Goal: Transaction & Acquisition: Obtain resource

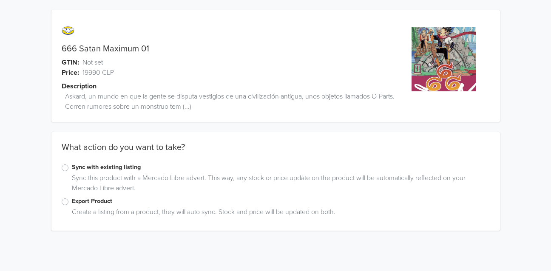
click at [72, 204] on label "Export Product" at bounding box center [281, 201] width 418 height 9
click at [0, 0] on input "Export Product" at bounding box center [0, 0] width 0 height 0
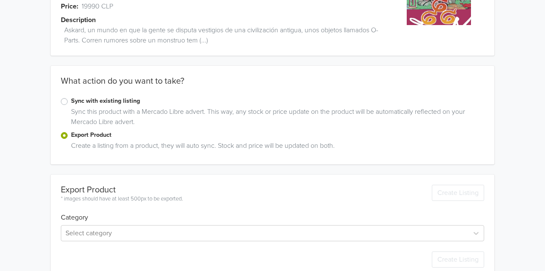
scroll to position [83, 0]
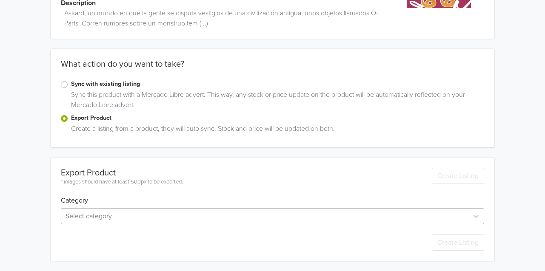
click at [113, 214] on div "Select category" at bounding box center [272, 216] width 423 height 16
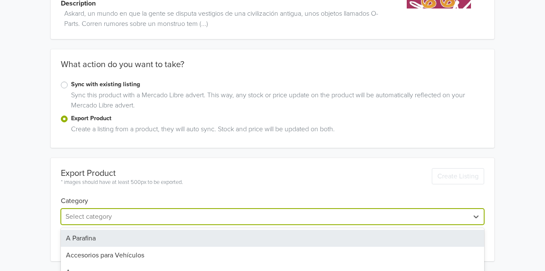
click at [35, 133] on div "666 Satan Maximum 01 GTIN: Not set Price: 19990 CLP Description Askard, un mund…" at bounding box center [272, 94] width 532 height 355
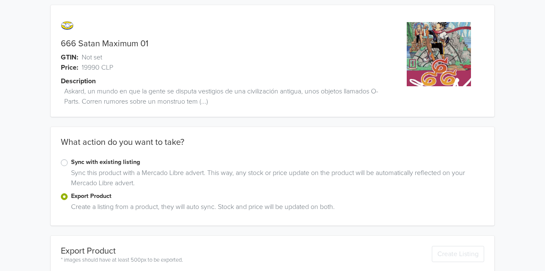
scroll to position [0, 0]
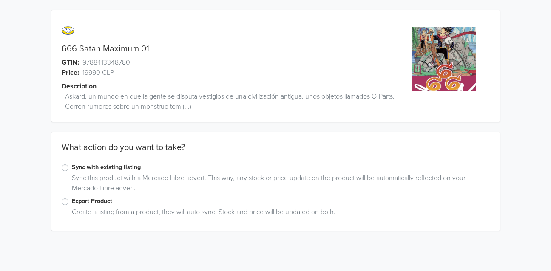
click at [72, 202] on label "Export Product" at bounding box center [281, 201] width 418 height 9
click at [0, 0] on input "Export Product" at bounding box center [0, 0] width 0 height 0
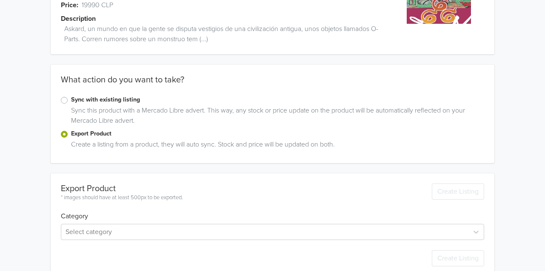
scroll to position [83, 0]
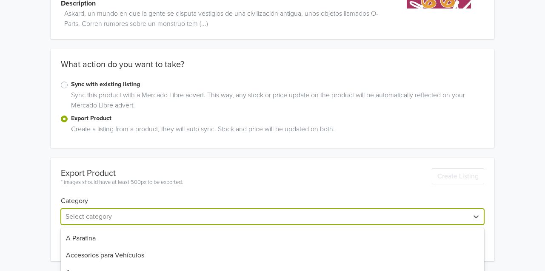
click at [85, 217] on div "43 results available. Use Up and Down to choose options, press Enter to select …" at bounding box center [272, 217] width 423 height 16
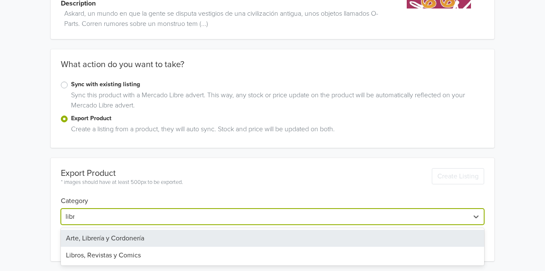
type input "libro"
click at [115, 236] on div "Libros, Revistas y Comics" at bounding box center [272, 238] width 423 height 17
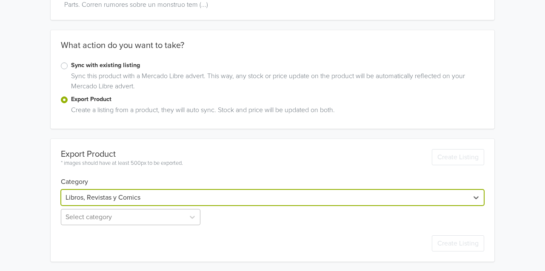
click at [81, 221] on div "Select category" at bounding box center [131, 217] width 141 height 16
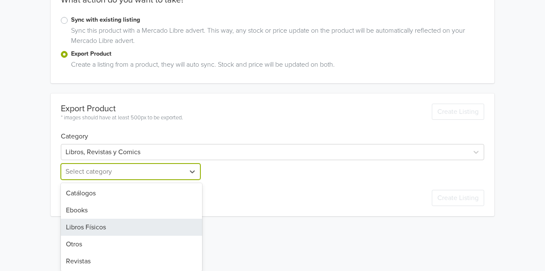
click at [87, 234] on div "Libros Físicos" at bounding box center [131, 227] width 141 height 17
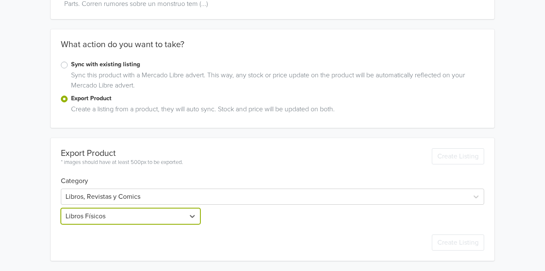
scroll to position [102, 0]
drag, startPoint x: 52, startPoint y: 213, endPoint x: 46, endPoint y: 205, distance: 10.1
click at [48, 207] on div "666 Satan Maximum 01 GTIN: 9788413348780 Price: 19990 CLP Description Askard, u…" at bounding box center [272, 85] width 532 height 374
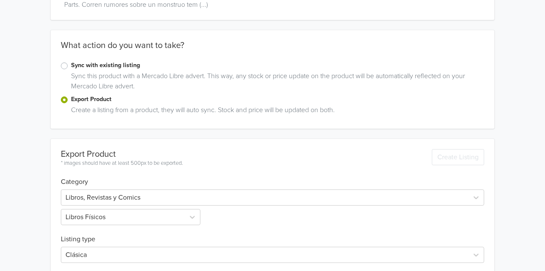
click at [41, 190] on div "666 Satan Maximum 01 GTIN: 9788413348780 Price: 19990 CLP Description Askard, u…" at bounding box center [272, 104] width 532 height 412
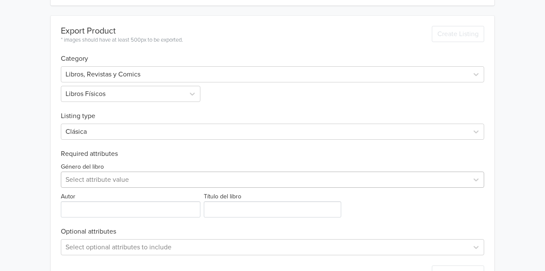
scroll to position [256, 0]
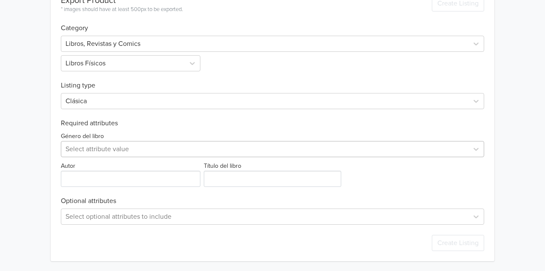
click at [92, 157] on div "Select attribute value" at bounding box center [272, 149] width 423 height 16
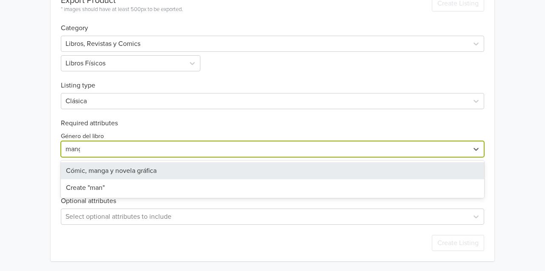
type input "manga"
click at [104, 175] on div "Cómic, manga y novela gráfica" at bounding box center [272, 170] width 423 height 17
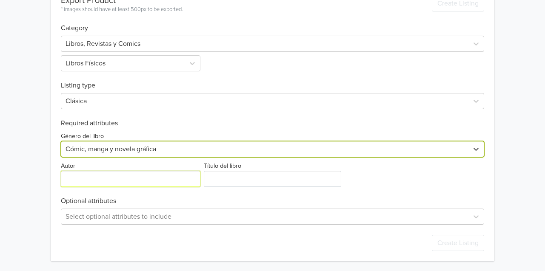
click at [99, 178] on input "Autor" at bounding box center [130, 179] width 139 height 16
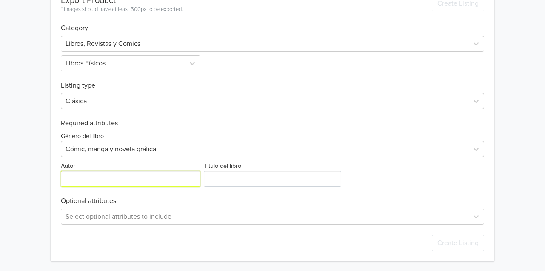
click at [105, 179] on input "Autor" at bounding box center [130, 179] width 139 height 16
paste input "Seishi Kishimoto"
type input "Seishi Kishimoto"
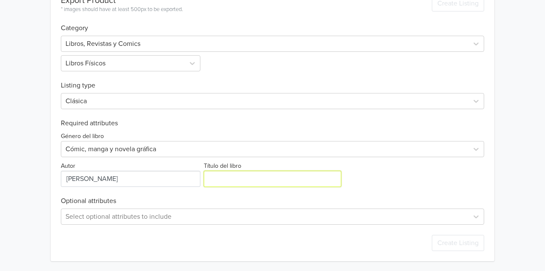
click at [234, 179] on input "Título del libro" at bounding box center [273, 179] width 138 height 16
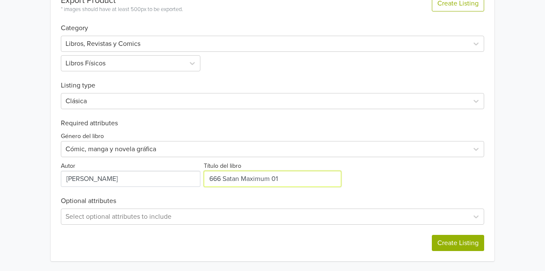
type input "666 Satan Maximum 01"
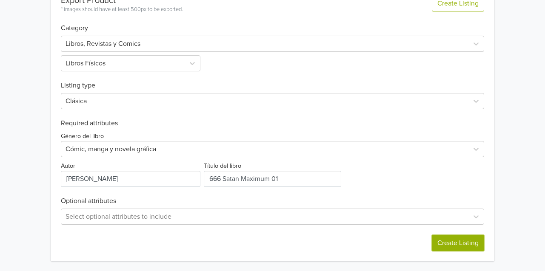
click at [444, 239] on button "Create Listing" at bounding box center [457, 243] width 52 height 16
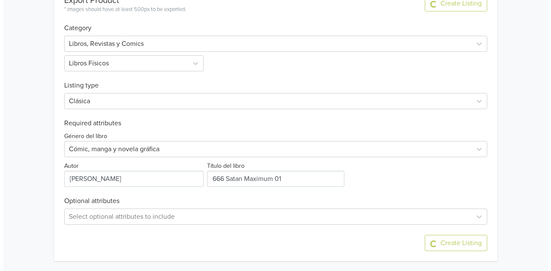
scroll to position [0, 0]
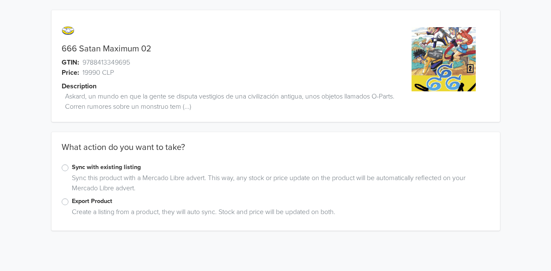
click at [80, 203] on label "Export Product" at bounding box center [281, 201] width 418 height 9
click at [0, 0] on input "Export Product" at bounding box center [0, 0] width 0 height 0
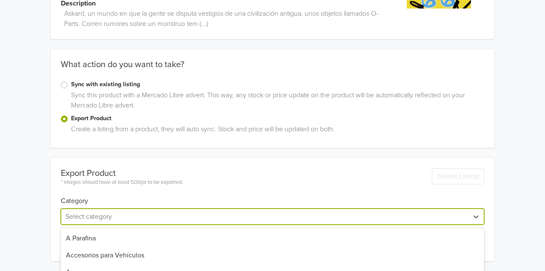
scroll to position [167, 0]
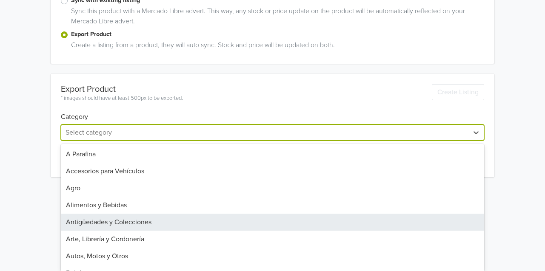
click at [88, 141] on div "43 results available. Use Up and Down to choose options, press Enter to select …" at bounding box center [272, 133] width 423 height 16
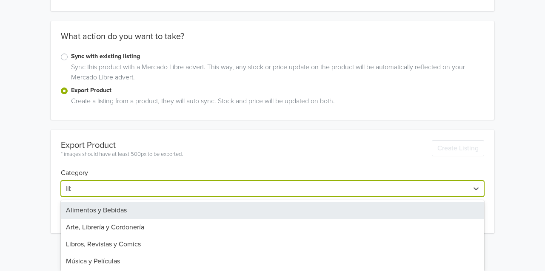
scroll to position [83, 0]
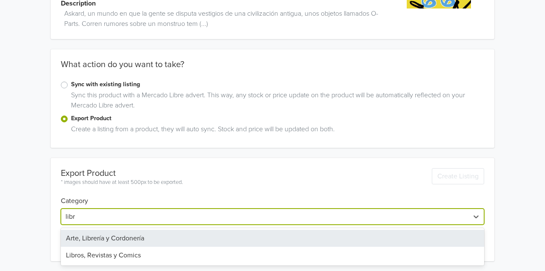
type input "libro"
click at [84, 235] on div "Libros, Revistas y Comics" at bounding box center [272, 238] width 423 height 17
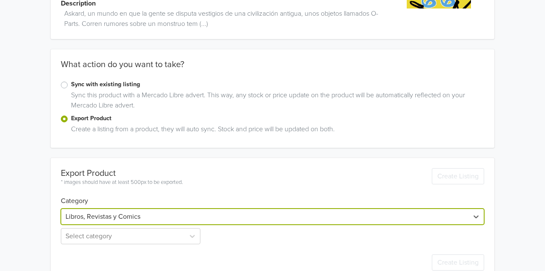
scroll to position [102, 0]
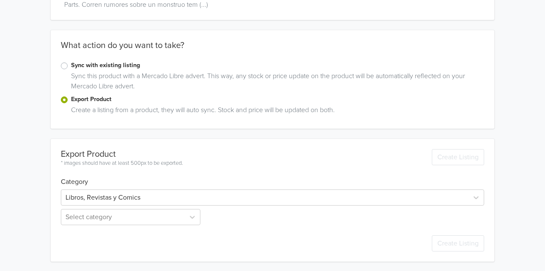
click at [29, 202] on div "666 Satan Maximum 02 GTIN: 9788413349695 Price: 19990 CLP Description Askard, u…" at bounding box center [272, 85] width 532 height 374
click at [85, 217] on div "Select category" at bounding box center [131, 216] width 141 height 16
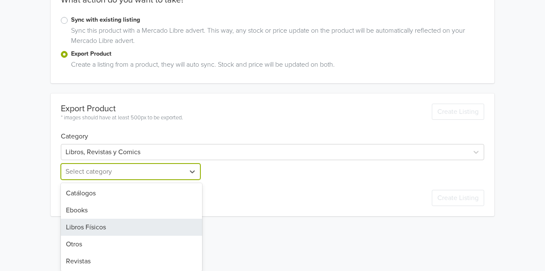
click at [88, 225] on div "Libros Físicos" at bounding box center [131, 227] width 141 height 17
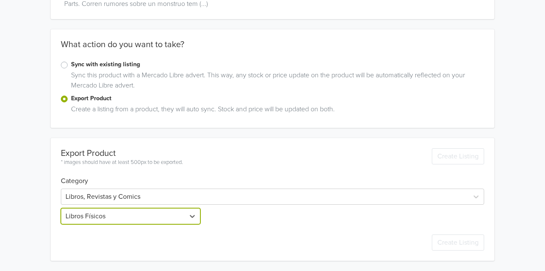
scroll to position [102, 0]
click at [37, 179] on div "666 Satan Maximum 02 GTIN: 9788413349695 Price: 19990 CLP Description Askard, u…" at bounding box center [272, 85] width 532 height 374
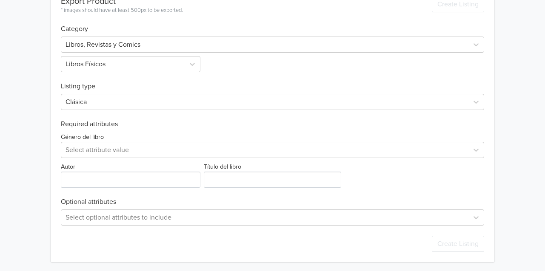
scroll to position [256, 0]
drag, startPoint x: 90, startPoint y: 159, endPoint x: 92, endPoint y: 148, distance: 11.7
click at [90, 157] on div "Género del libro Select attribute value Autor Título del libro" at bounding box center [272, 158] width 423 height 60
click at [92, 148] on div at bounding box center [264, 149] width 398 height 12
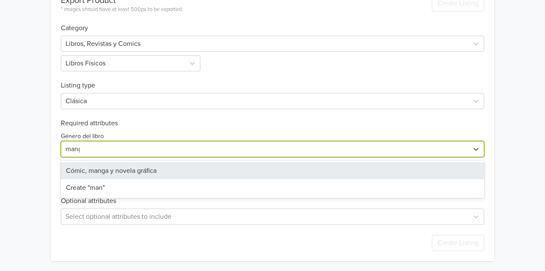
type input "manga"
click at [94, 173] on div "Cómic, manga y novela gráfica" at bounding box center [272, 170] width 423 height 17
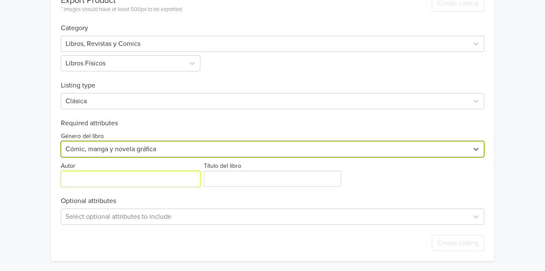
click at [87, 179] on input "Autor" at bounding box center [130, 179] width 139 height 16
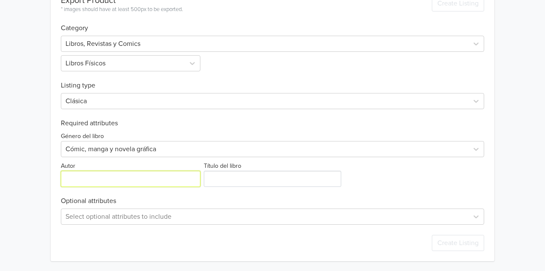
paste input "Seishi Kishimoto"
type input "Seishi Kishimoto"
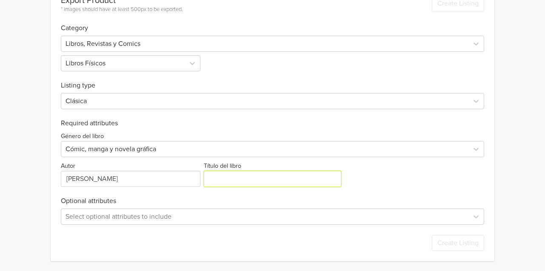
click at [232, 173] on input "Título del libro" at bounding box center [273, 179] width 138 height 16
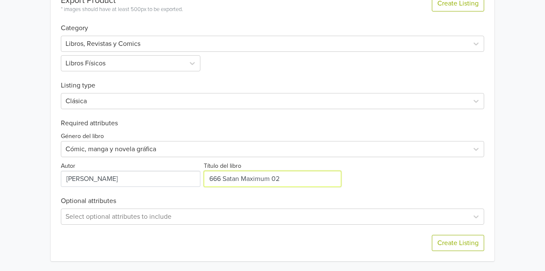
type input "666 Satan Maximum 02"
click at [368, 163] on div "Género del libro Cómic, manga y novela gráfica Autor Título del libro" at bounding box center [272, 158] width 423 height 60
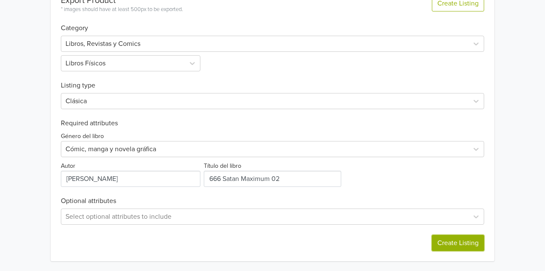
click at [452, 236] on button "Create Listing" at bounding box center [457, 243] width 52 height 16
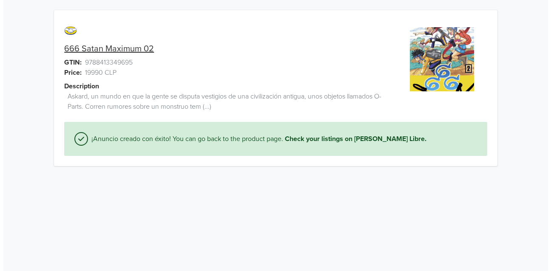
scroll to position [0, 0]
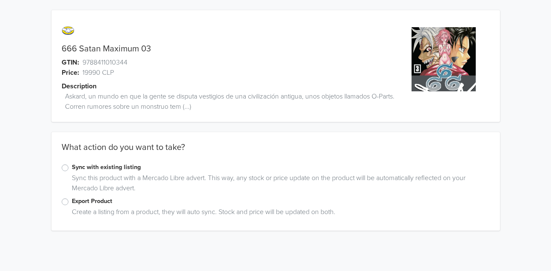
click at [72, 204] on label "Export Product" at bounding box center [281, 201] width 418 height 9
click at [0, 0] on input "Export Product" at bounding box center [0, 0] width 0 height 0
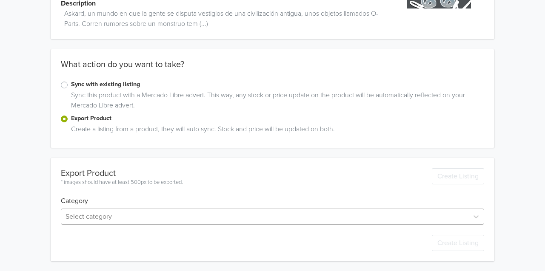
click at [94, 221] on div "Select category" at bounding box center [272, 217] width 423 height 16
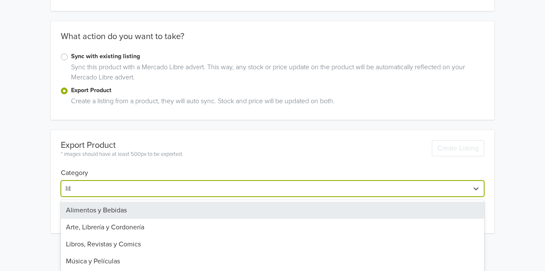
scroll to position [83, 0]
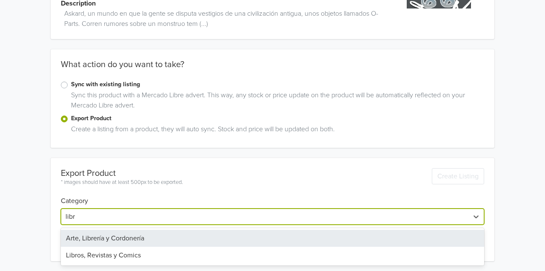
type input "libro"
click at [102, 242] on div "Libros, Revistas y Comics" at bounding box center [272, 238] width 423 height 17
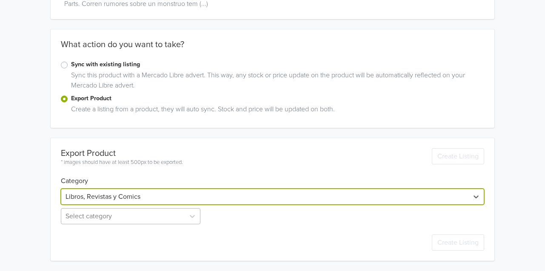
click at [94, 218] on div "Select category" at bounding box center [131, 216] width 141 height 16
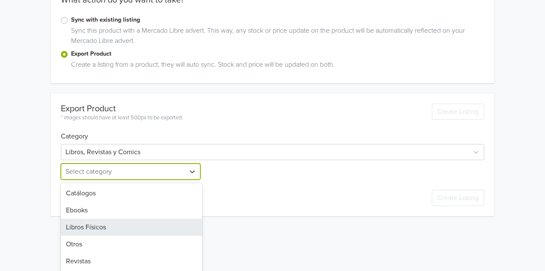
click at [85, 229] on div "Libros Físicos" at bounding box center [131, 227] width 141 height 17
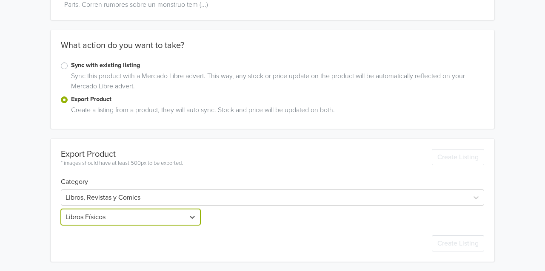
click at [24, 240] on div "666 Satan Maximum 03 GTIN: 9788411010344 Price: 19990 CLP Description Askard, u…" at bounding box center [272, 85] width 532 height 374
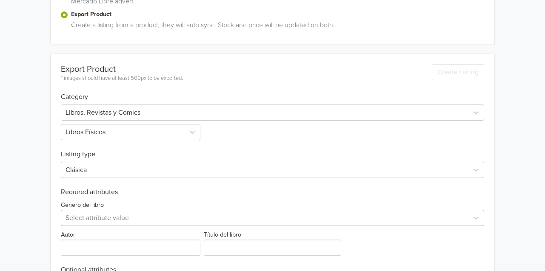
scroll to position [256, 0]
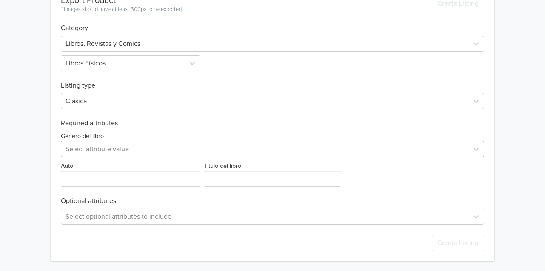
click at [86, 157] on div "Select attribute value" at bounding box center [272, 149] width 423 height 16
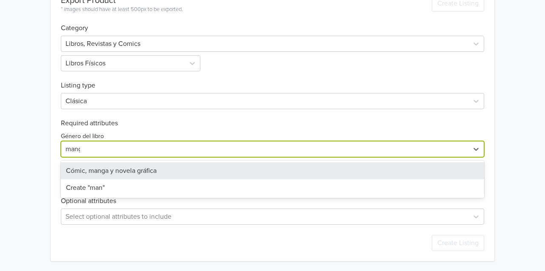
type input "manga"
click at [109, 173] on div "Cómic, manga y novela gráfica" at bounding box center [272, 170] width 423 height 17
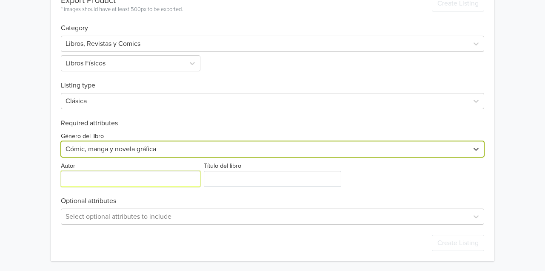
paste input "Seishi Kishimoto"
click at [100, 185] on input "Autor" at bounding box center [130, 179] width 139 height 16
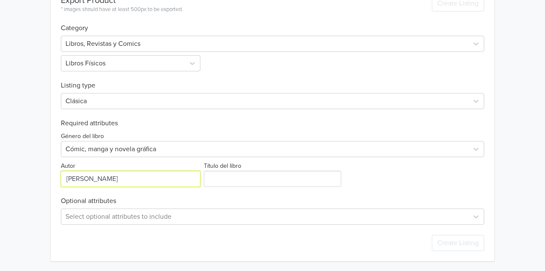
type input "Seishi Kishimoto"
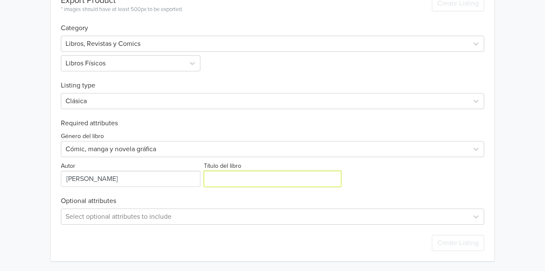
click at [209, 181] on input "Título del libro" at bounding box center [273, 179] width 138 height 16
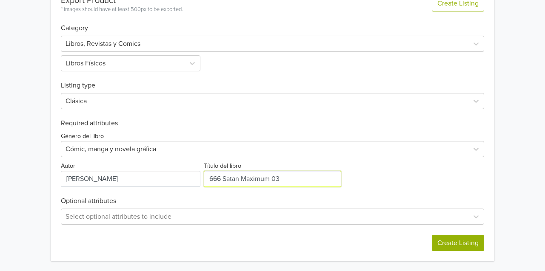
type input "666 Satan Maximum 03"
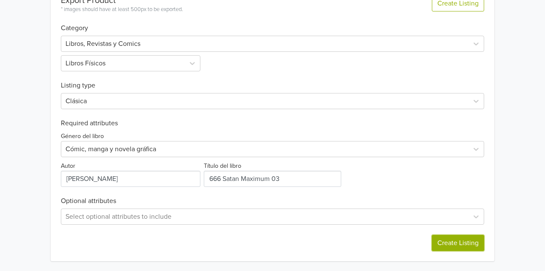
click at [470, 244] on button "Create Listing" at bounding box center [457, 243] width 52 height 16
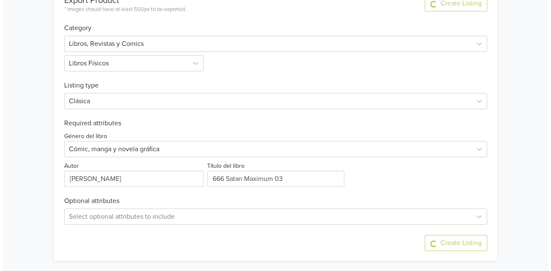
scroll to position [0, 0]
